Goal: Task Accomplishment & Management: Complete application form

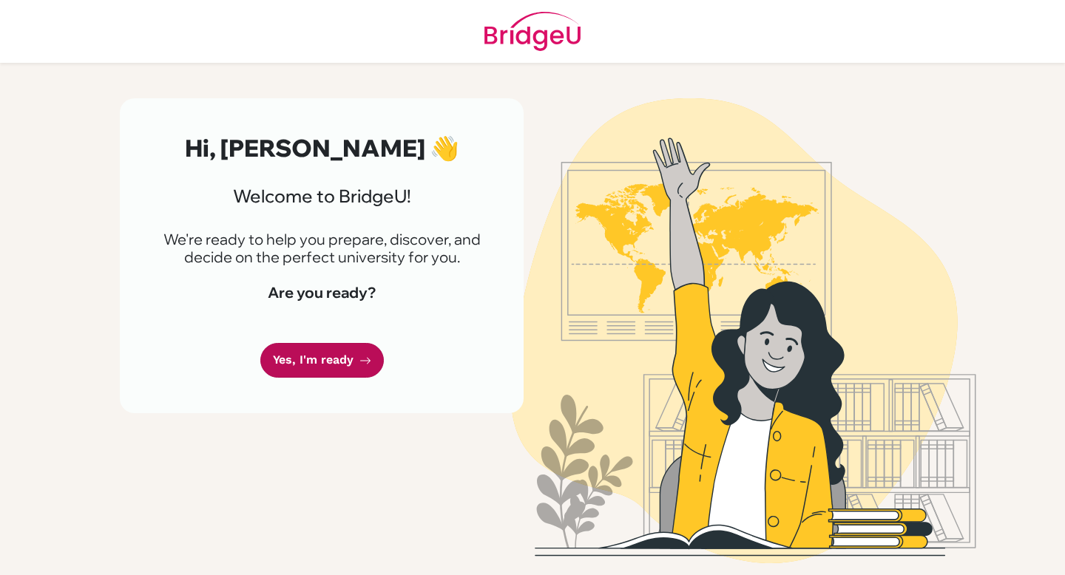
click at [338, 370] on link "Yes, I'm ready" at bounding box center [322, 360] width 124 height 35
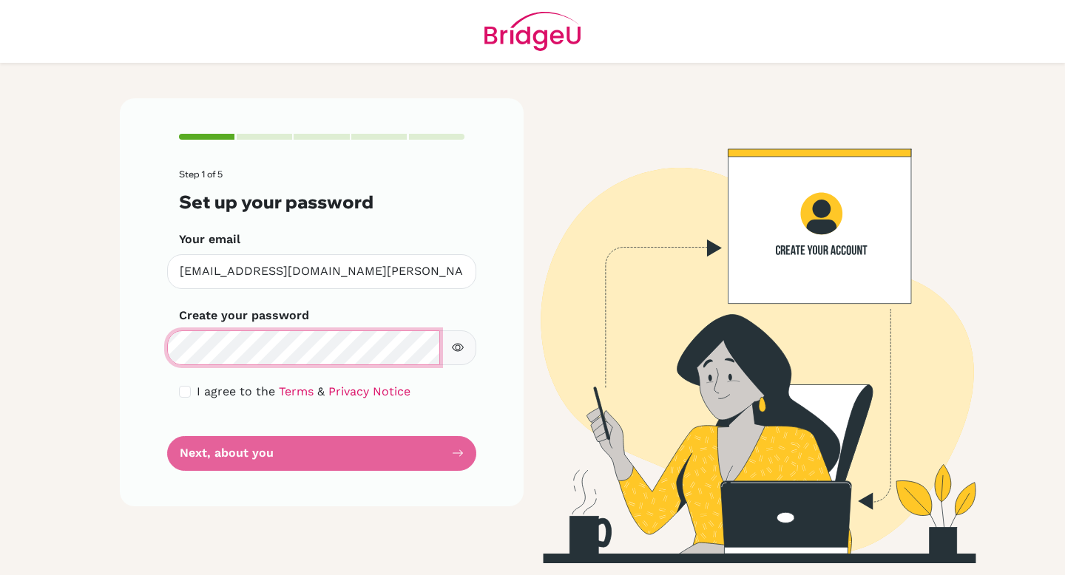
click at [29, 348] on main "Step 1 of 5 Set up your password Your email [EMAIL_ADDRESS][DOMAIN_NAME][PERSON…" at bounding box center [532, 287] width 1065 height 575
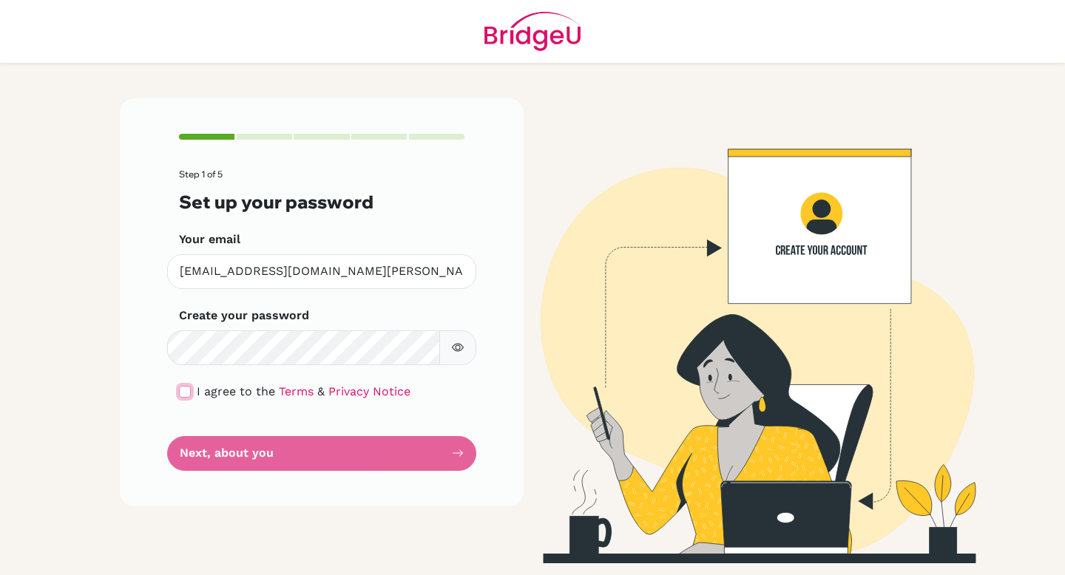
click at [189, 391] on input "checkbox" at bounding box center [185, 392] width 12 height 12
checkbox input "true"
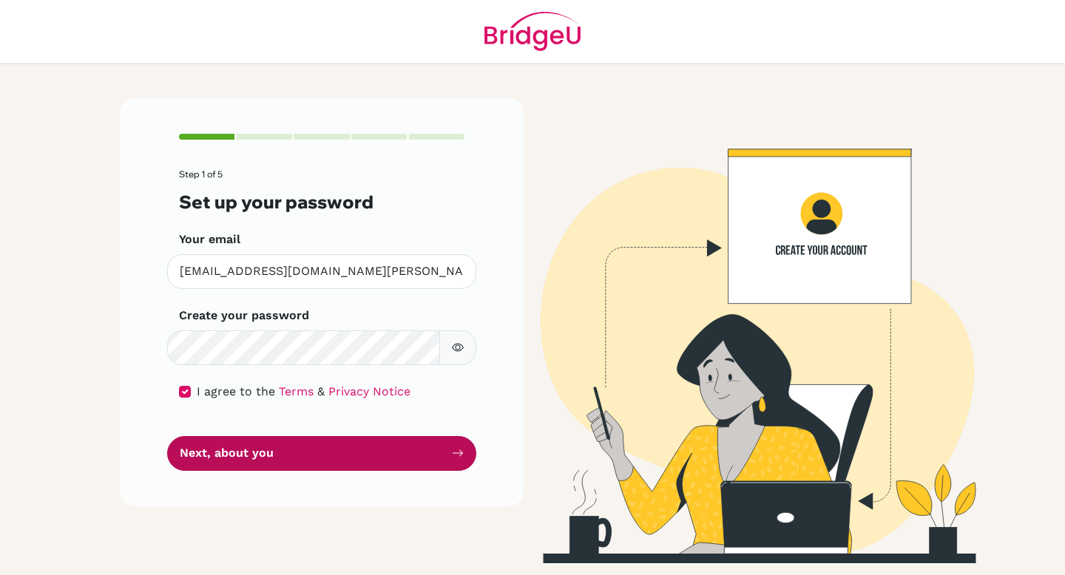
click at [254, 450] on button "Next, about you" at bounding box center [321, 453] width 309 height 35
